Goal: Information Seeking & Learning: Learn about a topic

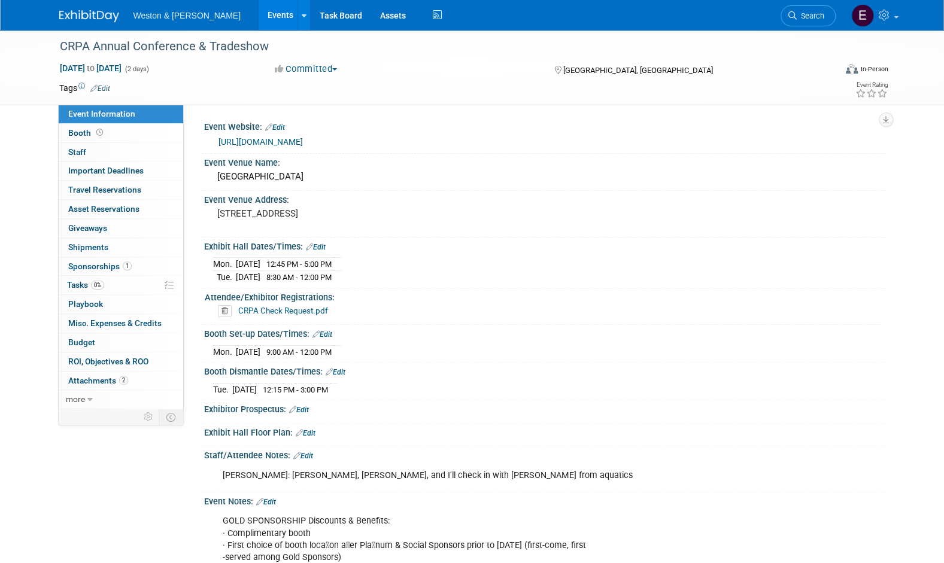
click at [148, 16] on span "Weston & [PERSON_NAME]" at bounding box center [186, 16] width 107 height 10
click at [104, 13] on img at bounding box center [89, 16] width 60 height 12
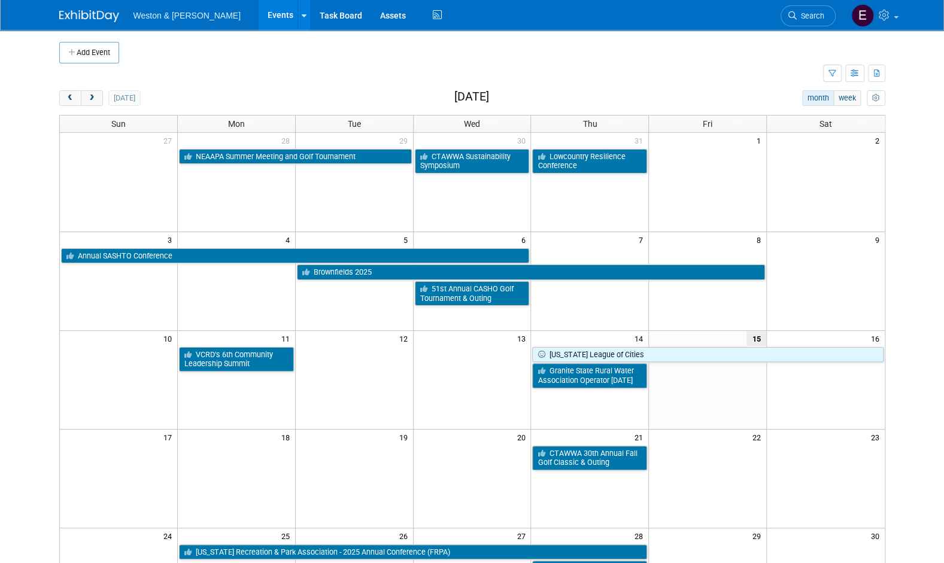
click at [95, 101] on span "next" at bounding box center [91, 99] width 9 height 8
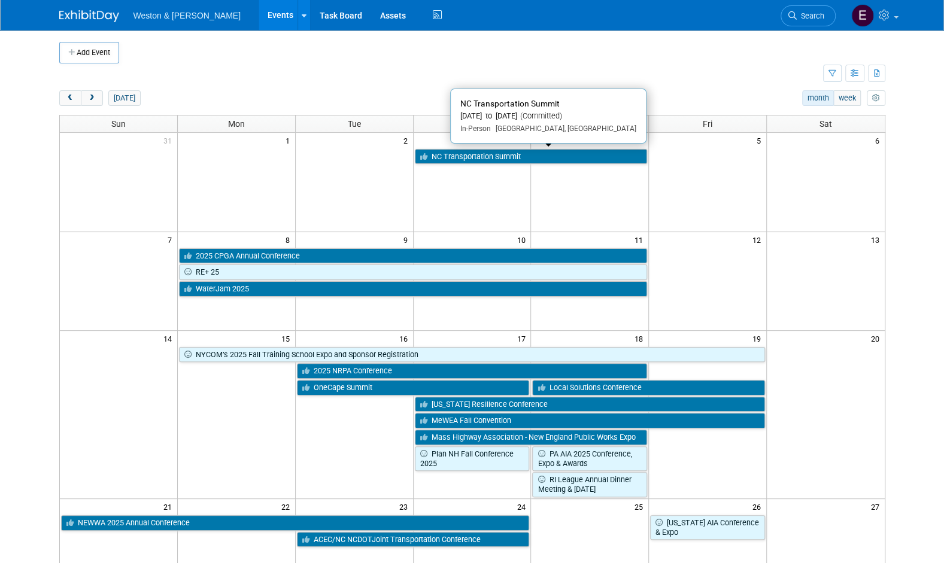
click at [427, 149] on link "NC Transportation Summit" at bounding box center [531, 157] width 233 height 16
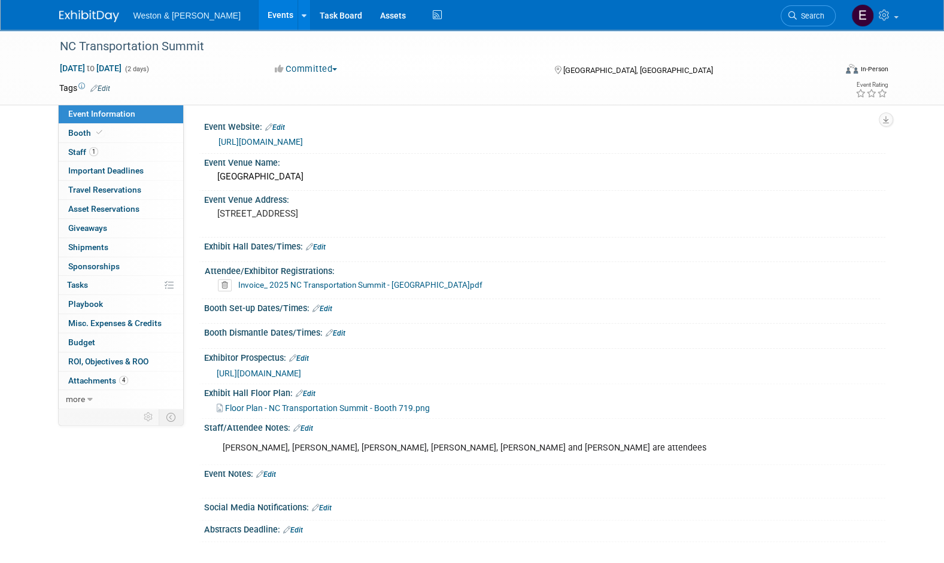
click at [303, 138] on link "https://www.nctransportationsummit.com/" at bounding box center [260, 142] width 84 height 10
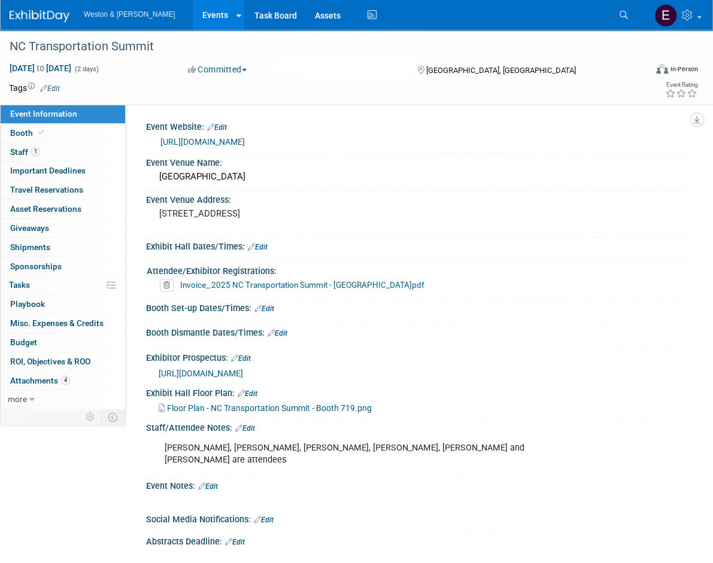
click at [47, 132] on link "Booth" at bounding box center [63, 133] width 124 height 19
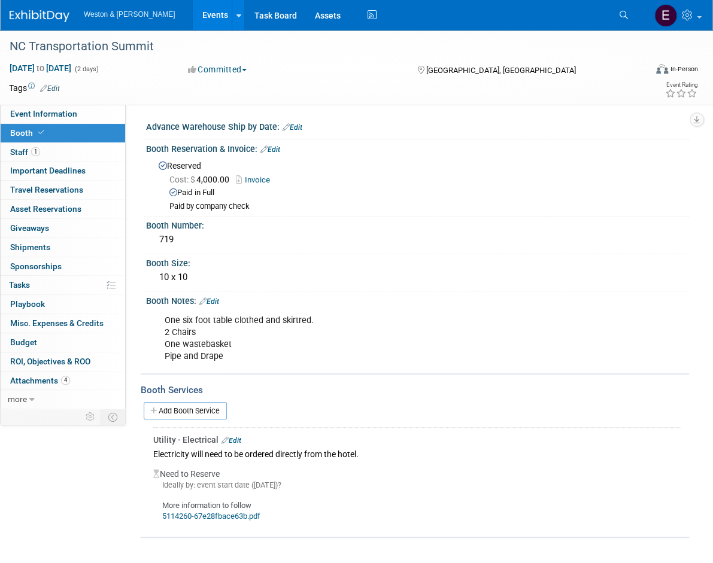
click at [72, 262] on link "0 Sponsorships 0" at bounding box center [63, 266] width 124 height 19
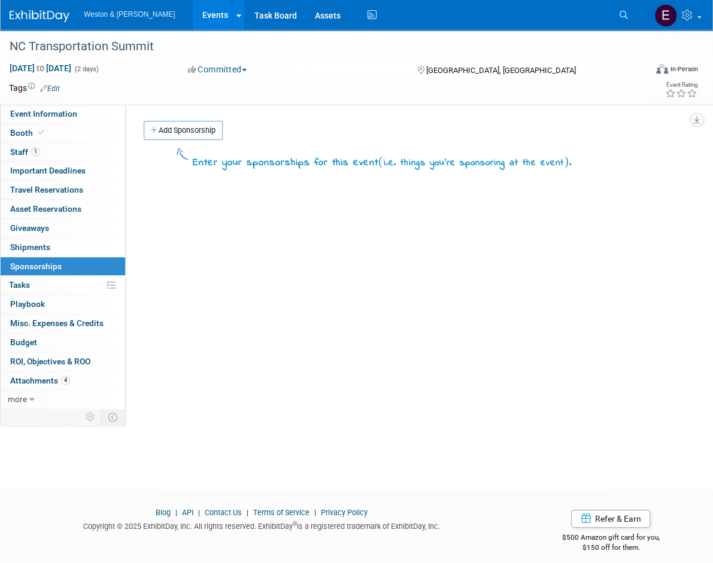
click at [41, 383] on link "4 Attachments 4" at bounding box center [63, 381] width 124 height 19
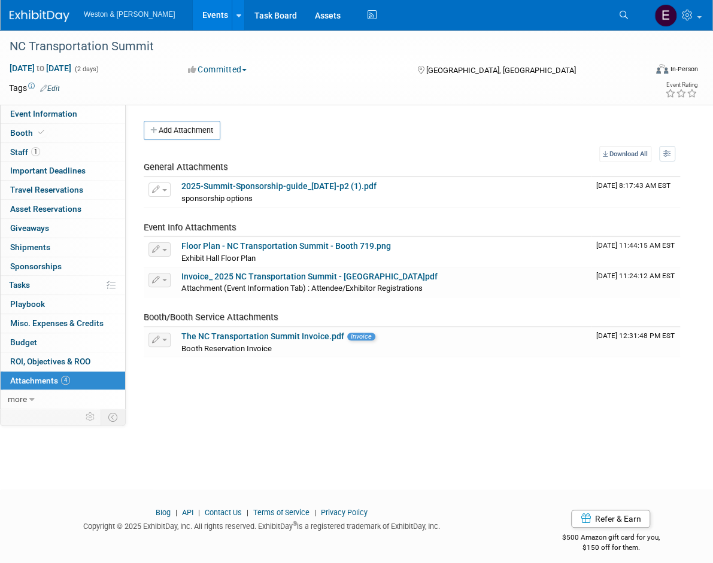
click at [249, 186] on link "2025-Summit-Sponsorship-guide_2025-03-18-p2 (1).pdf" at bounding box center [278, 186] width 195 height 10
click at [244, 274] on link "Invoice_ 2025 NC Transportation Summit - Weston_Sampson.pdf" at bounding box center [309, 277] width 256 height 10
click at [299, 336] on link "The NC Transportation Summit Invoice.pdf" at bounding box center [262, 337] width 163 height 10
click at [22, 397] on span "more" at bounding box center [17, 399] width 19 height 10
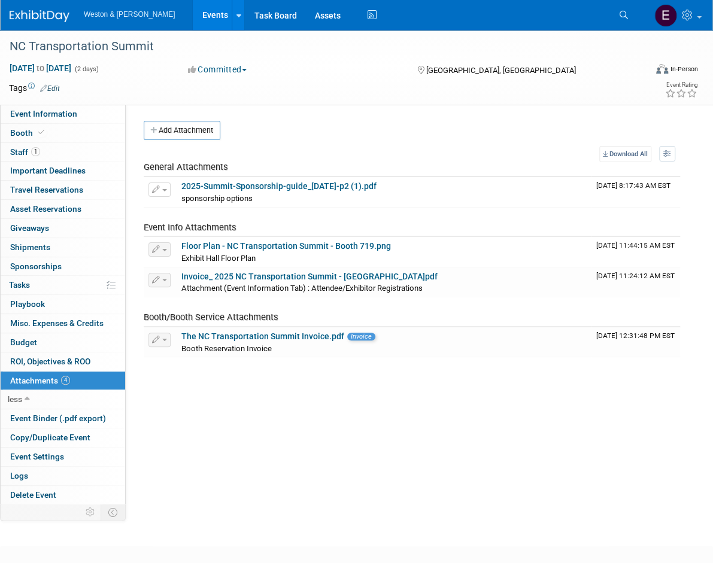
click at [69, 149] on link "1 Staff 1" at bounding box center [63, 152] width 124 height 19
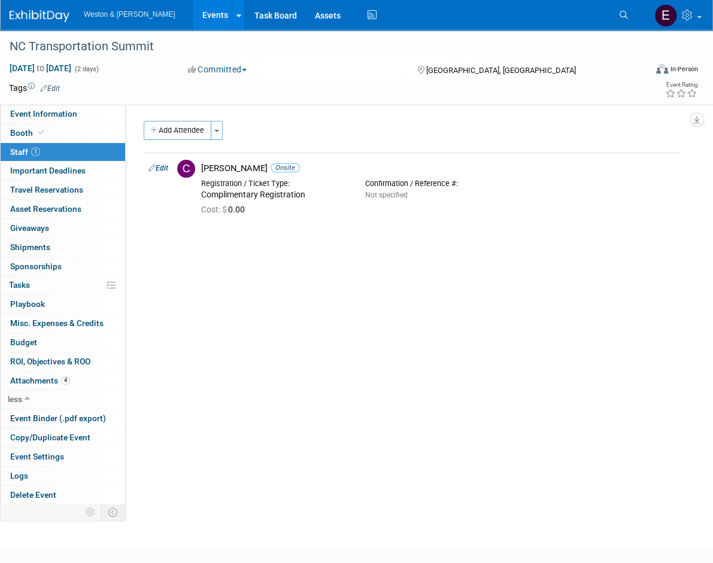
click at [59, 133] on link "Booth" at bounding box center [63, 133] width 124 height 19
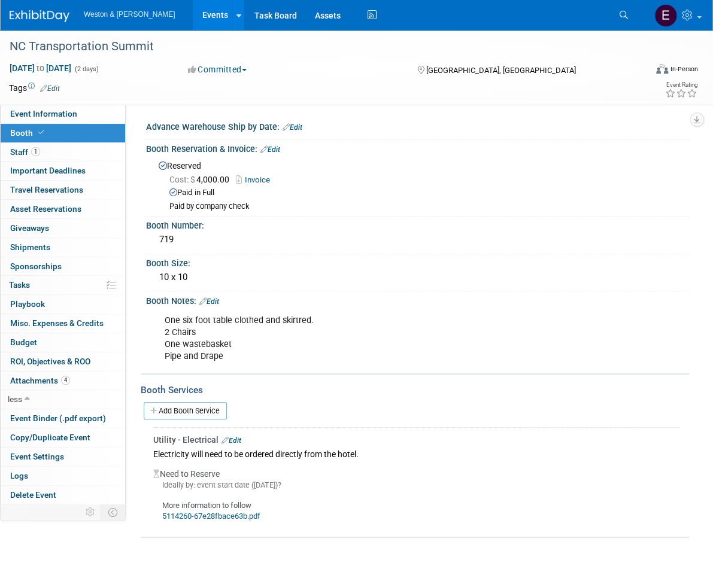
click at [77, 116] on link "Event Information" at bounding box center [63, 114] width 124 height 19
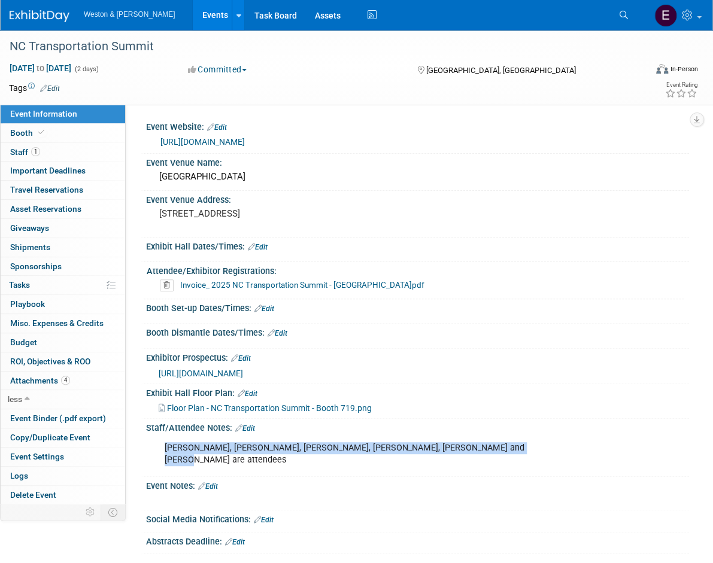
drag, startPoint x: 501, startPoint y: 448, endPoint x: 164, endPoint y: 445, distance: 337.0
click at [164, 445] on div "Chip Hutchens, Brent Rewis, Jim Forbes, Madonna Saleh, Gail Kogut and Kat Domin…" at bounding box center [368, 454] width 424 height 36
copy div "Chip Hutchens, Brent Rewis, Jim Forbes, Madonna Saleh, Gail Kogut and Kat Domin…"
